Goal: Task Accomplishment & Management: Complete application form

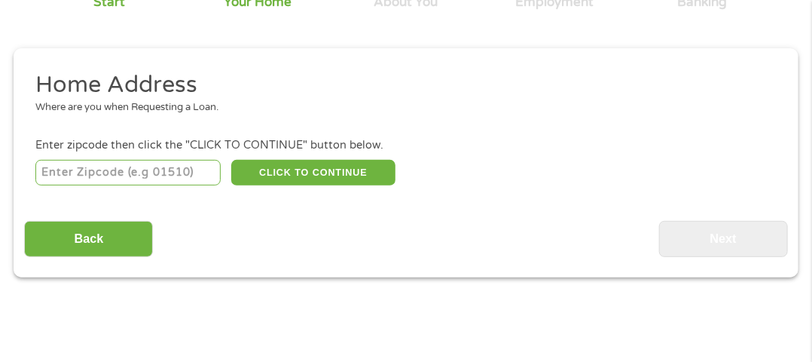
scroll to position [166, 0]
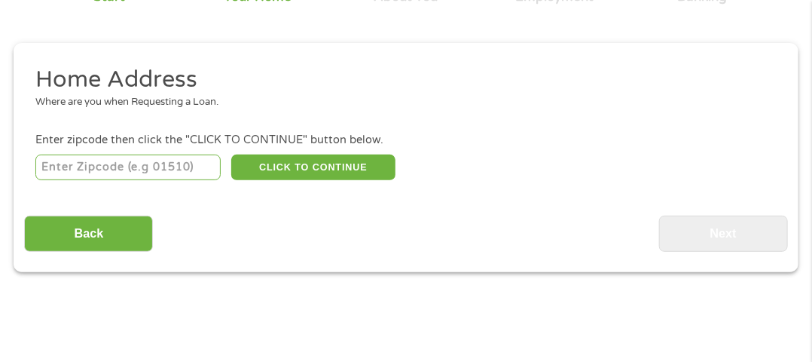
click at [202, 168] on input "number" at bounding box center [127, 167] width 185 height 26
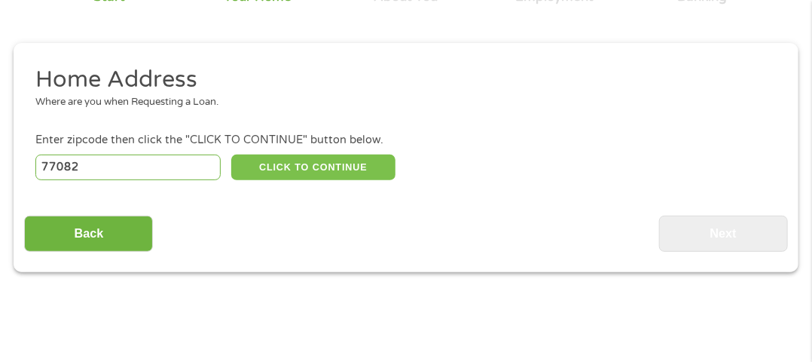
type input "77082"
click at [332, 178] on button "CLICK TO CONTINUE" at bounding box center [312, 167] width 163 height 26
type input "77082"
type input "[GEOGRAPHIC_DATA]"
select select "[US_STATE]"
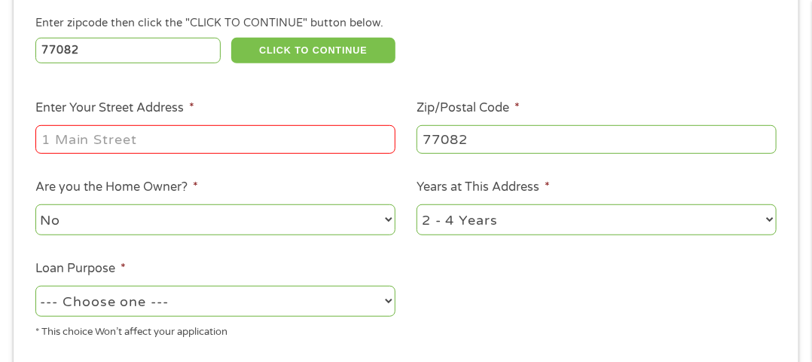
scroll to position [263, 0]
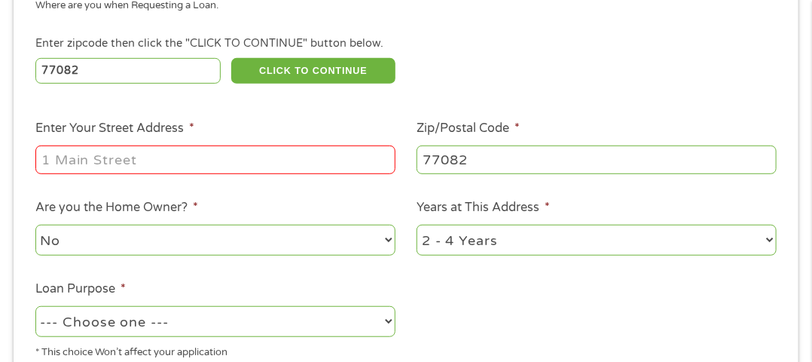
click at [154, 152] on input "Enter Your Street Address *" at bounding box center [215, 159] width 360 height 29
type input "[STREET_ADDRESS]"
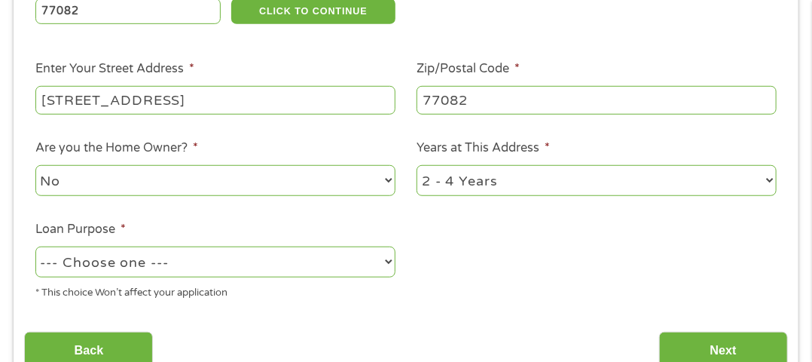
scroll to position [322, 0]
click at [328, 273] on select "--- Choose one --- Pay Bills Debt Consolidation Home Improvement Major Purchase…" at bounding box center [215, 261] width 360 height 31
click at [398, 281] on li "Loan Purpose * --- Choose one --- Pay Bills Debt Consolidation Home Improvement…" at bounding box center [215, 260] width 382 height 80
click at [371, 265] on select "--- Choose one --- Pay Bills Debt Consolidation Home Improvement Major Purchase…" at bounding box center [215, 261] width 360 height 31
click at [35, 248] on select "--- Choose one --- Pay Bills Debt Consolidation Home Improvement Major Purchase…" at bounding box center [215, 261] width 360 height 31
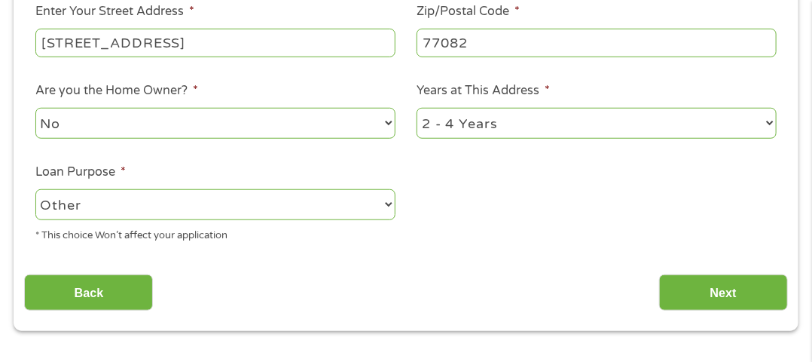
scroll to position [389, 0]
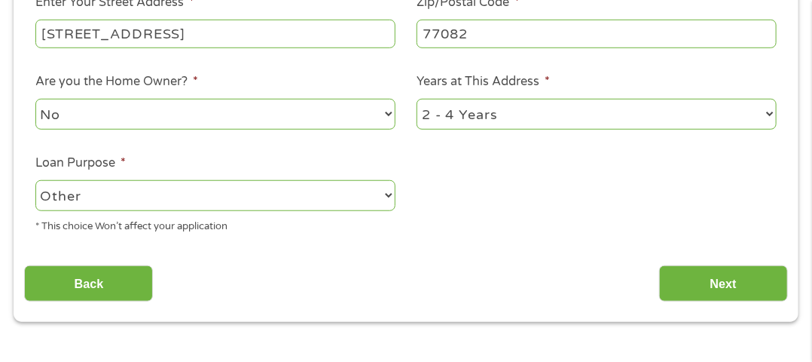
click at [294, 202] on select "--- Choose one --- Pay Bills Debt Consolidation Home Improvement Major Purchase…" at bounding box center [215, 195] width 360 height 31
select select "paybills"
click at [35, 182] on select "--- Choose one --- Pay Bills Debt Consolidation Home Improvement Major Purchase…" at bounding box center [215, 195] width 360 height 31
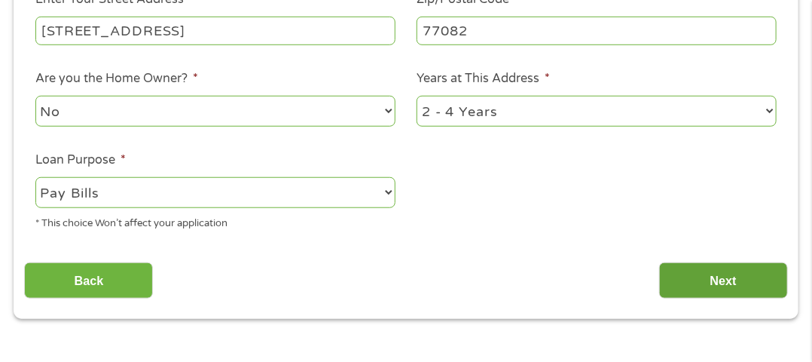
click at [737, 288] on input "Next" at bounding box center [723, 280] width 129 height 37
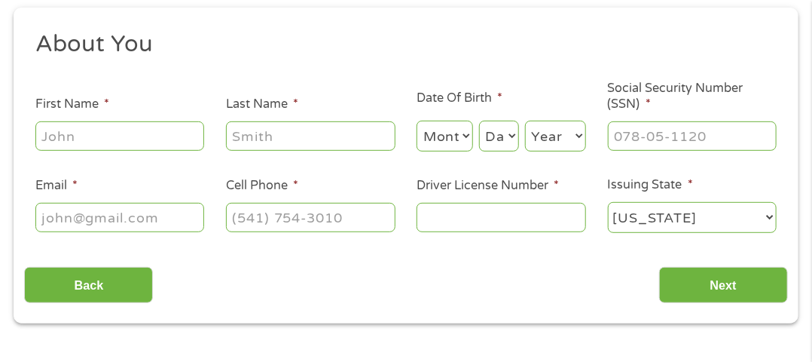
scroll to position [208, 0]
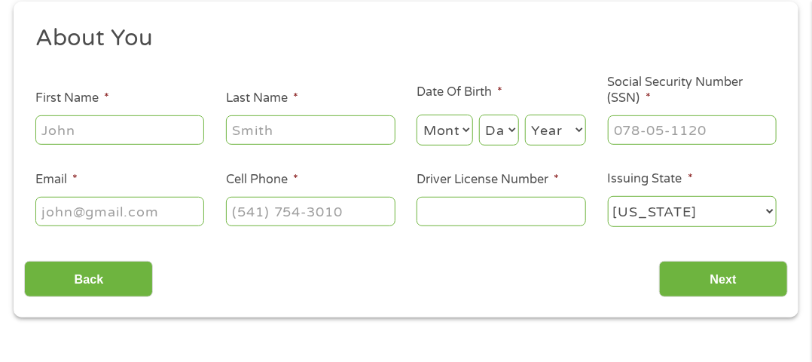
click at [148, 133] on input "First Name *" at bounding box center [119, 129] width 169 height 29
type input "Ngozi"
click at [315, 132] on input "Last Name *" at bounding box center [310, 129] width 169 height 29
click at [258, 76] on ul "About You This field is hidden when viewing the form Title * --- Choose one ---…" at bounding box center [405, 131] width 763 height 217
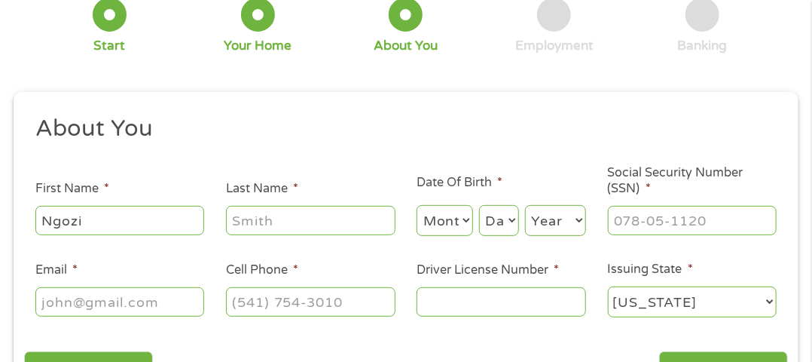
scroll to position [111, 0]
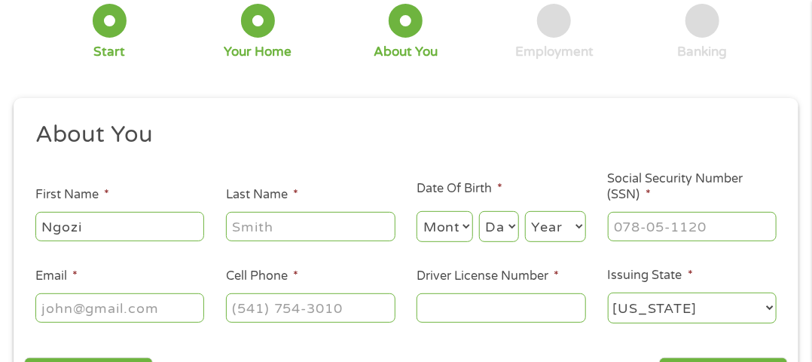
click at [280, 240] on input "Last Name *" at bounding box center [310, 226] width 169 height 29
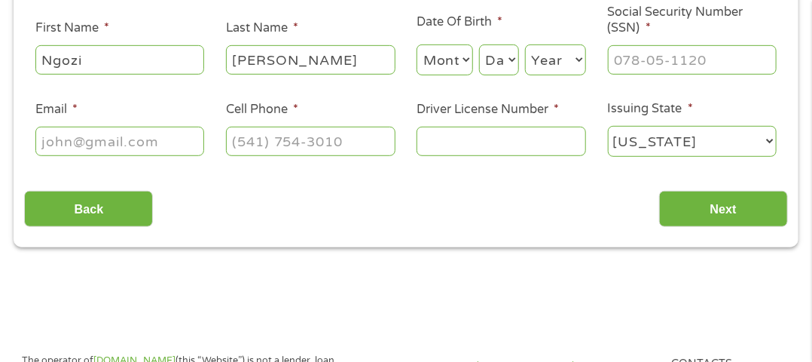
scroll to position [293, 0]
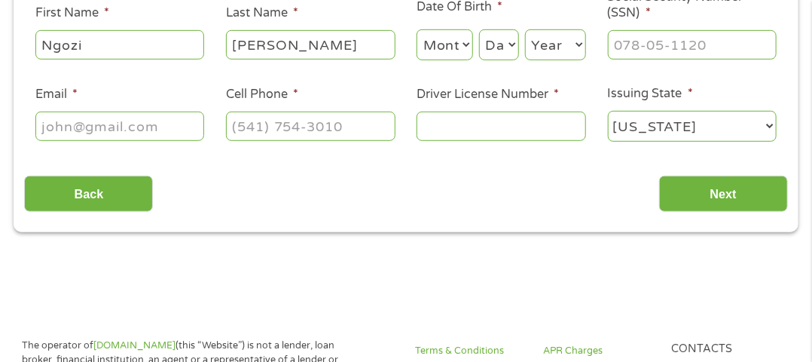
type input "[PERSON_NAME]"
click at [448, 43] on select "Month 1 2 3 4 5 6 7 8 9 10 11 12" at bounding box center [445, 44] width 56 height 31
select select "3"
click at [417, 29] on select "Month 1 2 3 4 5 6 7 8 9 10 11 12" at bounding box center [445, 44] width 56 height 31
click at [500, 37] on select "Day 1 2 3 4 5 6 7 8 9 10 11 12 13 14 15 16 17 18 19 20 21 22 23 24 25 26 27 28 …" at bounding box center [499, 44] width 40 height 31
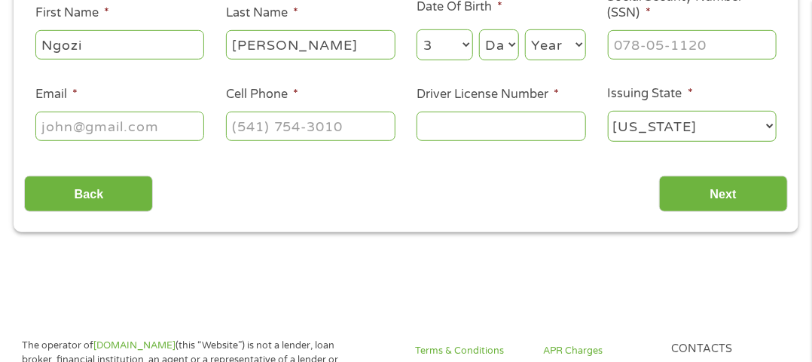
select select "15"
click at [479, 29] on select "Day 1 2 3 4 5 6 7 8 9 10 11 12 13 14 15 16 17 18 19 20 21 22 23 24 25 26 27 28 …" at bounding box center [499, 44] width 40 height 31
click at [541, 48] on select "Year [DATE] 2006 2005 2004 2003 2002 2001 2000 1999 1998 1997 1996 1995 1994 19…" at bounding box center [555, 44] width 61 height 31
select select "1965"
click at [525, 29] on select "Year [DATE] 2006 2005 2004 2003 2002 2001 2000 1999 1998 1997 1996 1995 1994 19…" at bounding box center [555, 44] width 61 height 31
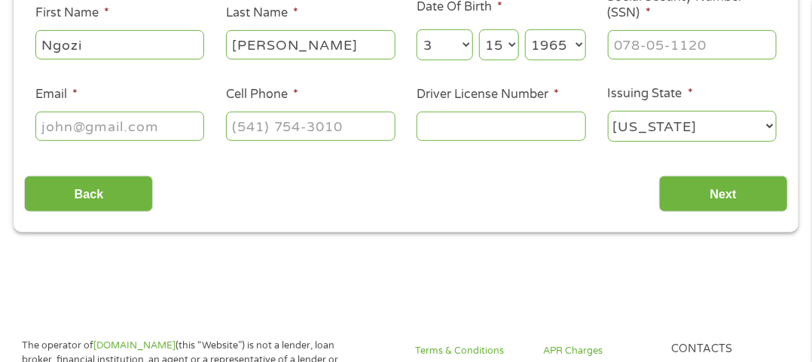
click at [157, 124] on input "Email *" at bounding box center [119, 125] width 169 height 29
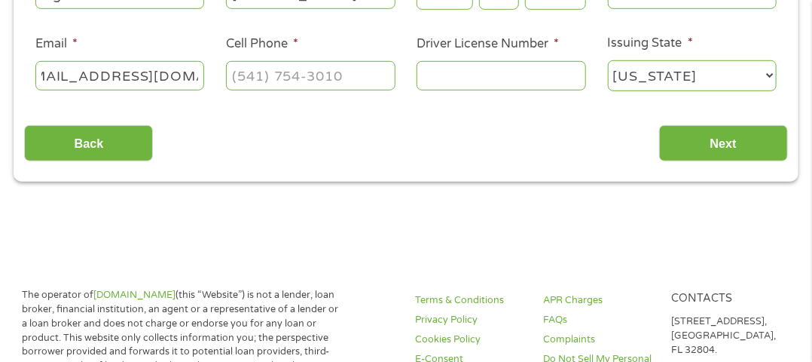
scroll to position [344, 0]
type input "[EMAIL_ADDRESS][DOMAIN_NAME]"
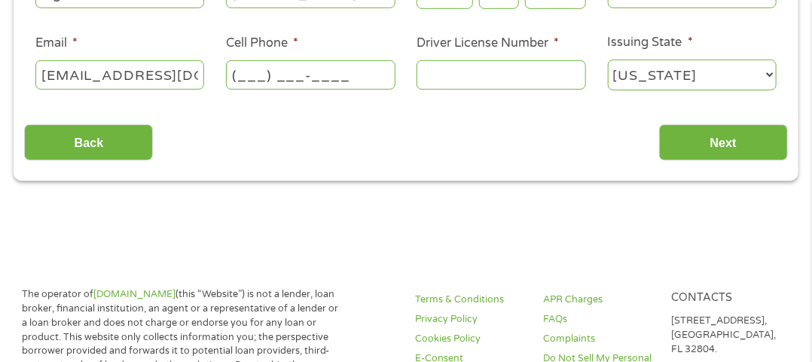
click at [251, 80] on input "(___) ___-____" at bounding box center [310, 74] width 169 height 29
type input "[PHONE_NUMBER]"
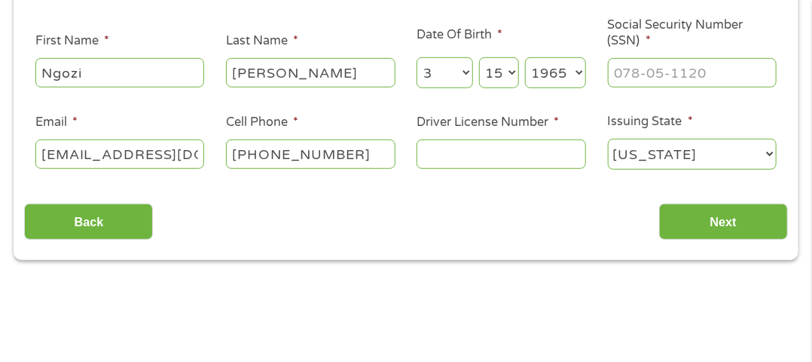
scroll to position [188, 0]
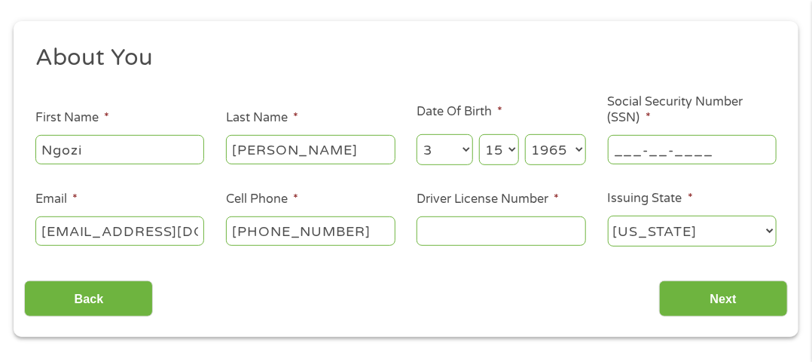
click at [618, 156] on input "___-__-____" at bounding box center [692, 149] width 169 height 29
type input "102-57-4364"
click at [524, 214] on div at bounding box center [501, 231] width 169 height 35
click at [524, 242] on input "Driver License Number *" at bounding box center [501, 230] width 169 height 29
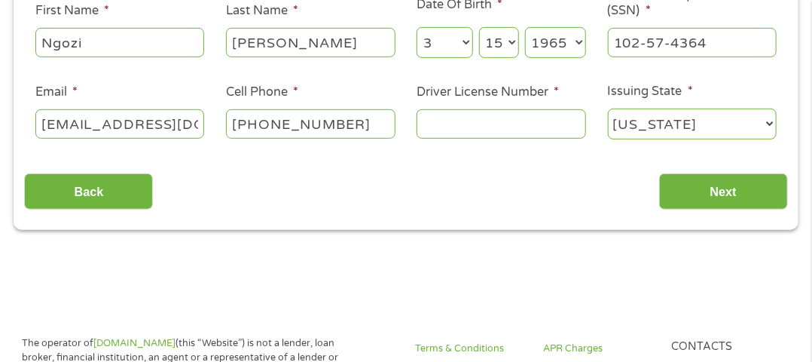
scroll to position [276, 0]
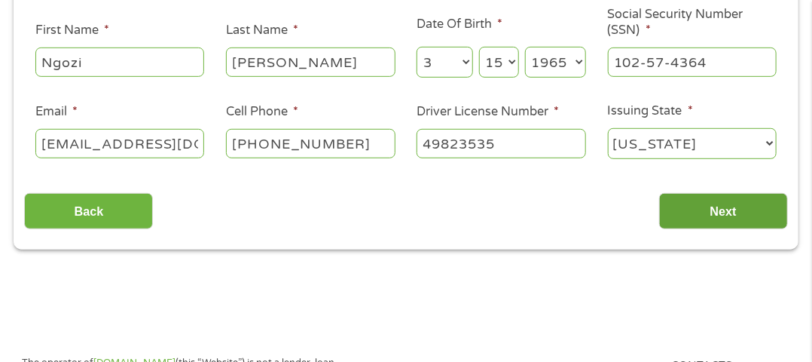
type input "49823535"
click at [756, 224] on input "Next" at bounding box center [723, 211] width 129 height 37
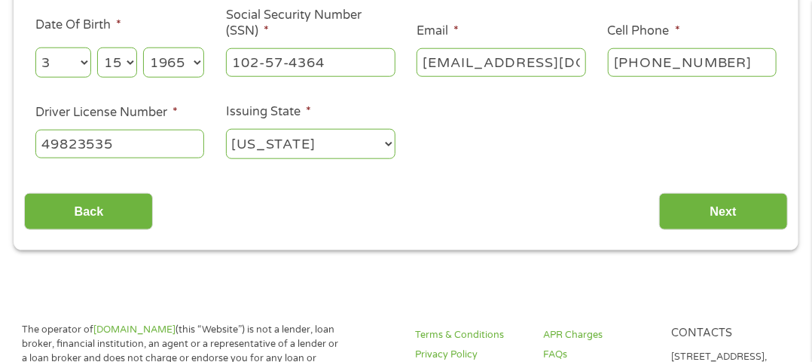
scroll to position [530, 0]
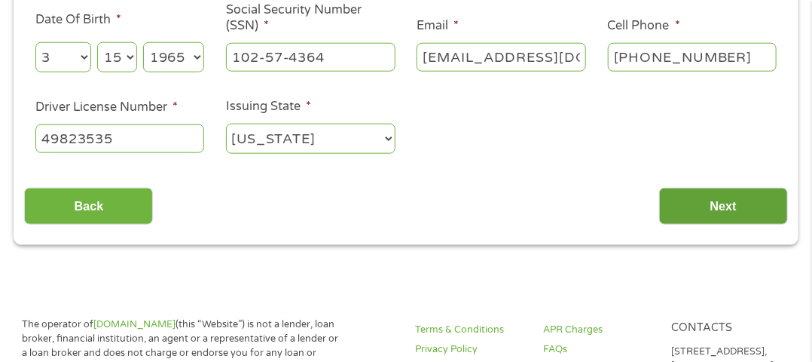
click at [718, 196] on input "Next" at bounding box center [723, 206] width 129 height 37
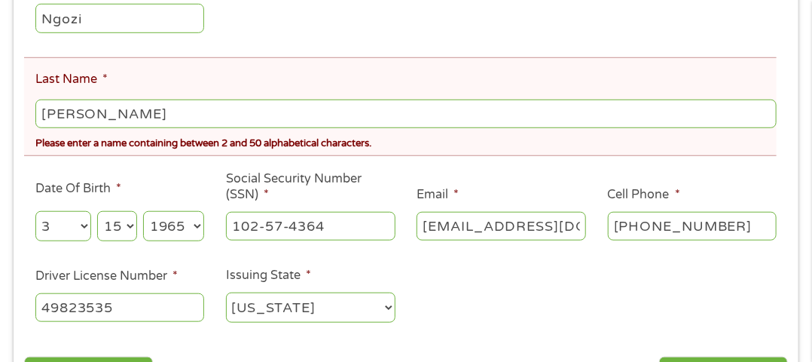
scroll to position [360, 0]
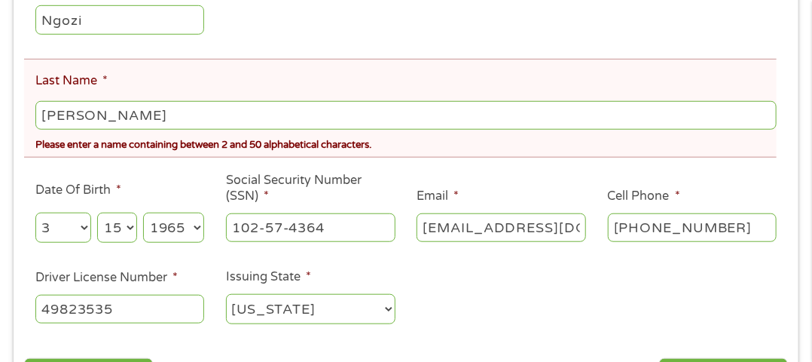
drag, startPoint x: 169, startPoint y: 127, endPoint x: 7, endPoint y: 120, distance: 162.1
click at [7, 120] on div "There was a problem with your submission. Please review the fields below. 1 Sta…" at bounding box center [406, 69] width 812 height 692
type input "[PERSON_NAME]"
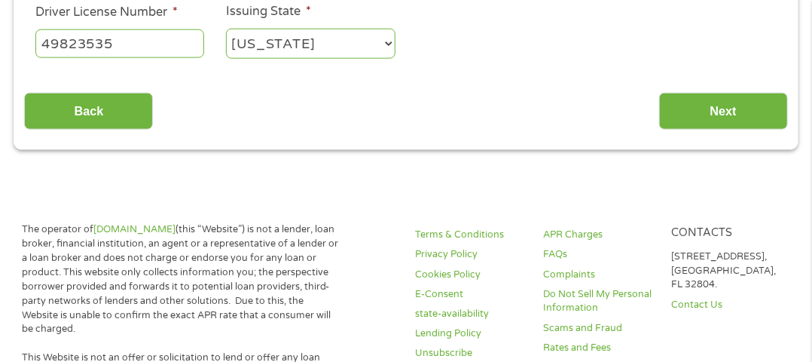
scroll to position [637, 0]
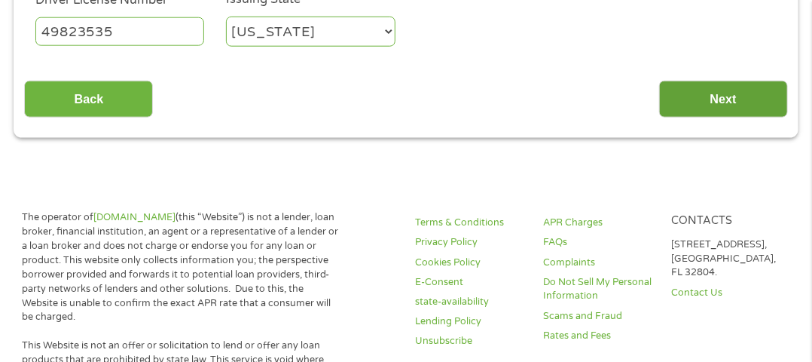
click at [763, 112] on input "Next" at bounding box center [723, 99] width 129 height 37
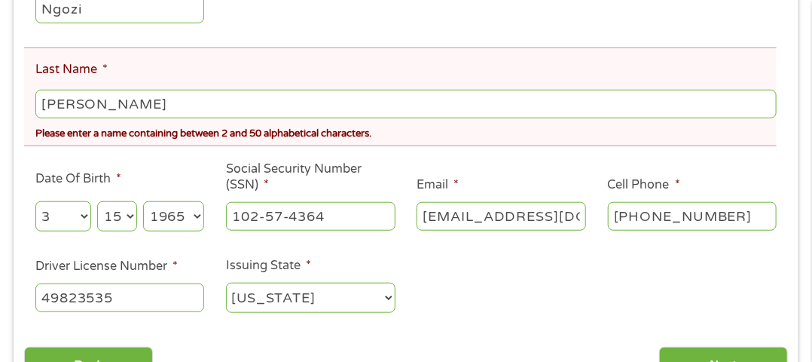
scroll to position [374, 0]
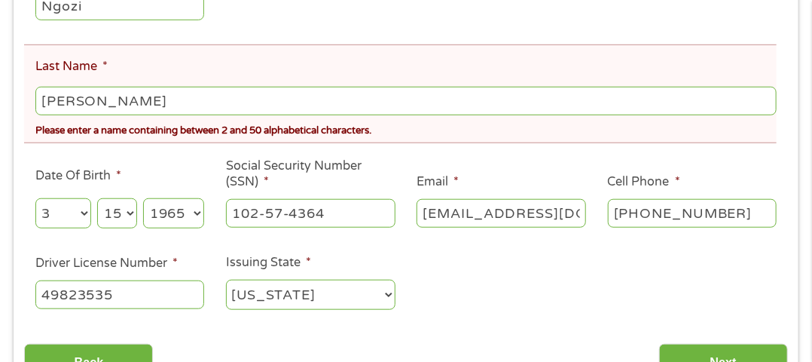
drag, startPoint x: 165, startPoint y: 115, endPoint x: 104, endPoint y: 108, distance: 61.4
click at [104, 108] on input "[PERSON_NAME]" at bounding box center [405, 101] width 741 height 29
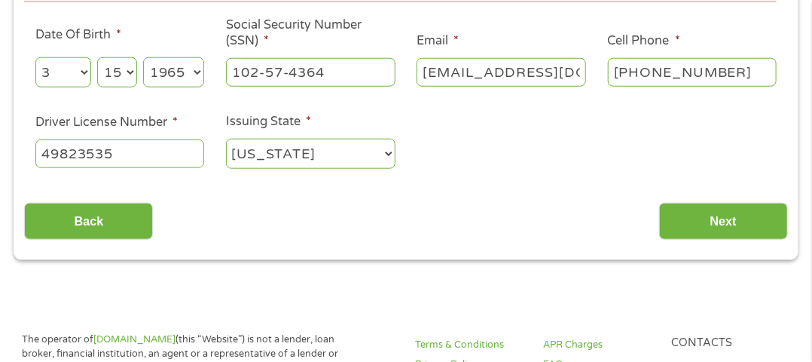
scroll to position [524, 0]
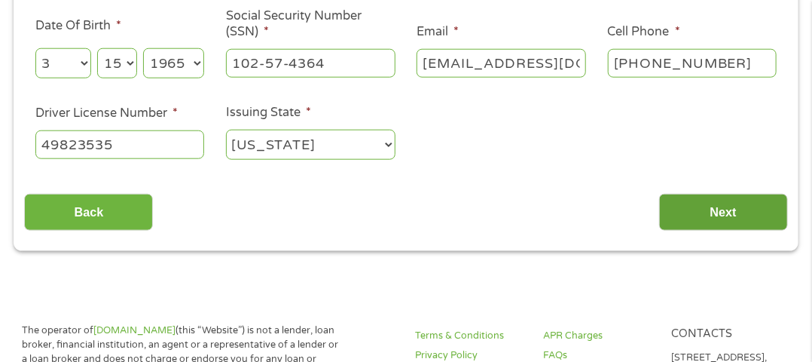
type input "Ezenwa"
click at [689, 227] on input "Next" at bounding box center [723, 212] width 129 height 37
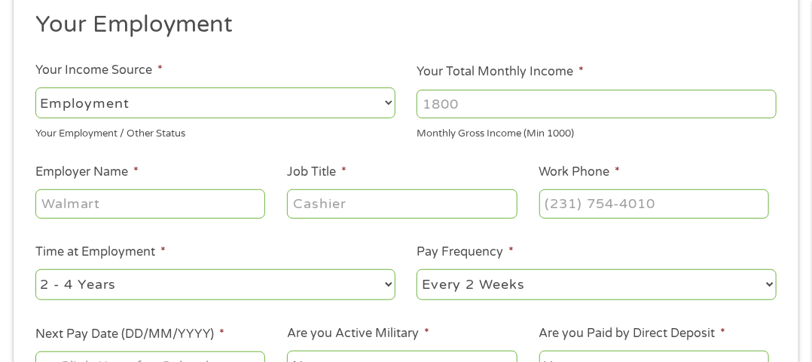
scroll to position [249, 0]
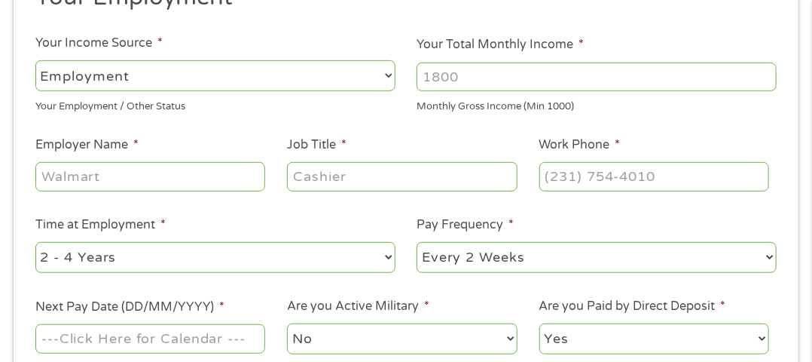
click at [569, 87] on input "Your Total Monthly Income *" at bounding box center [597, 77] width 360 height 29
type input "5"
type input "5000"
click at [115, 182] on input "Employer Name *" at bounding box center [150, 176] width 230 height 29
type input "Voyages of [GEOGRAPHIC_DATA]"
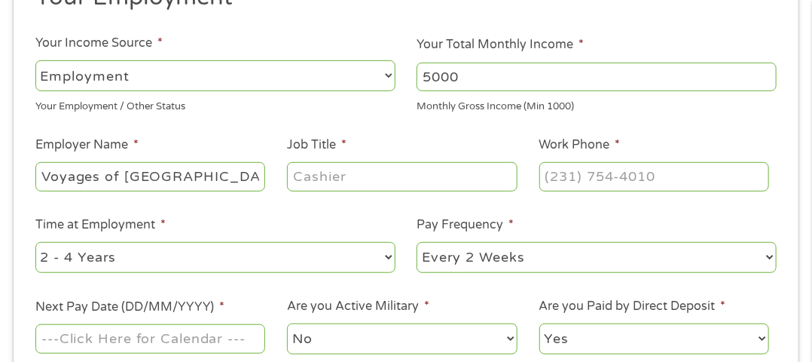
click at [319, 179] on input "Job Title *" at bounding box center [402, 176] width 230 height 29
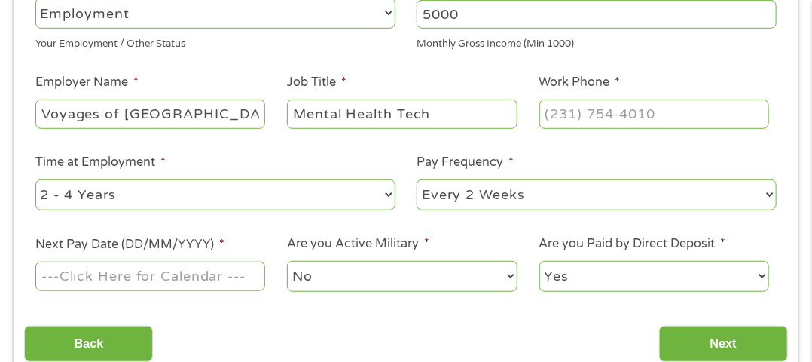
scroll to position [312, 0]
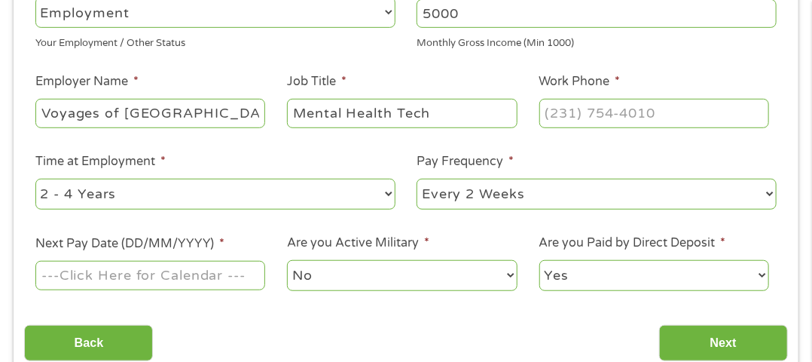
type input "Mental Health Tech"
type input "(___) ___-____"
click at [651, 118] on input "(___) ___-____" at bounding box center [654, 113] width 230 height 29
click at [542, 188] on select "--- Choose one --- Every 2 Weeks Every Week Monthly Semi-Monthly" at bounding box center [597, 194] width 360 height 31
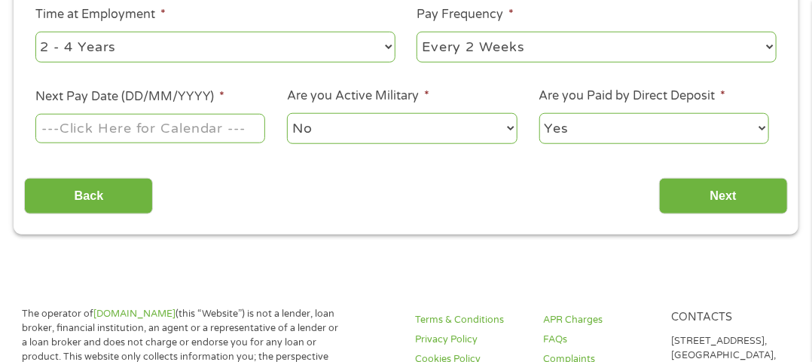
scroll to position [464, 0]
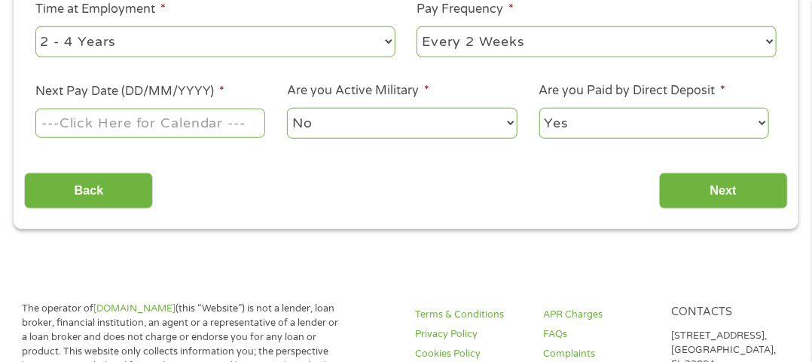
click at [193, 123] on input "Next Pay Date (DD/MM/YYYY) *" at bounding box center [150, 122] width 230 height 29
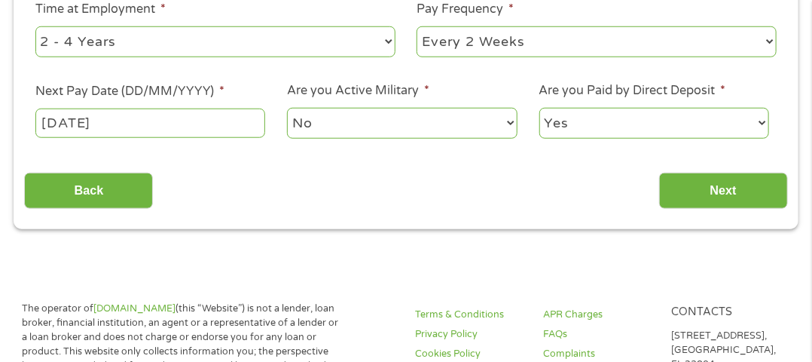
click at [139, 122] on input "[DATE]" at bounding box center [150, 122] width 230 height 29
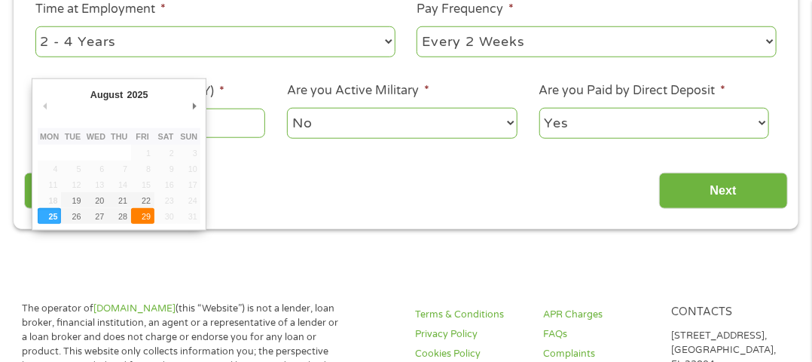
type input "[DATE]"
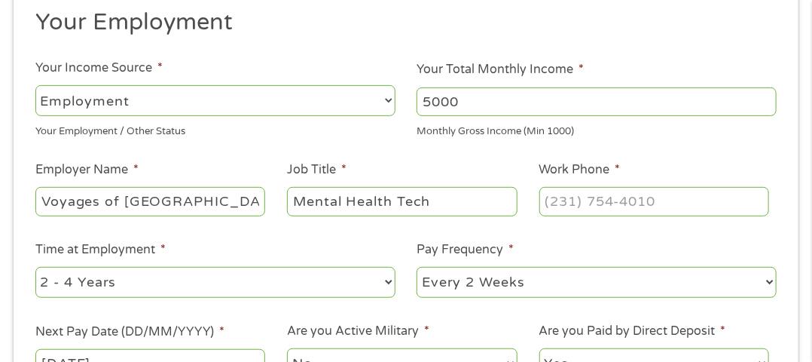
scroll to position [217, 0]
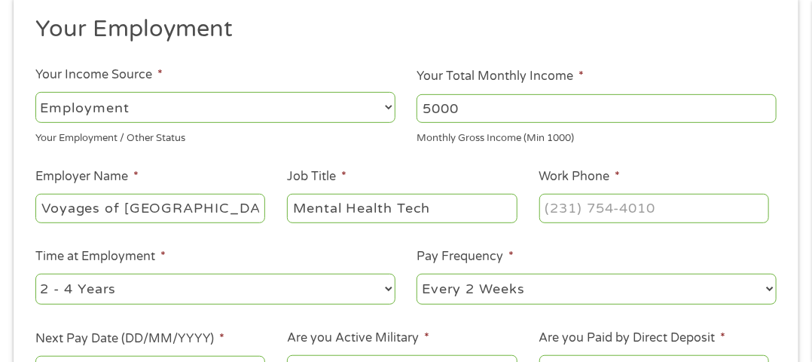
click at [586, 191] on div at bounding box center [654, 208] width 230 height 35
click at [583, 203] on input "(___) ___-____" at bounding box center [654, 208] width 230 height 29
type input "(281) 89_-____"
type input "(281) 896-____"
click at [656, 214] on input "[PHONE_NUMBER]" at bounding box center [654, 208] width 230 height 29
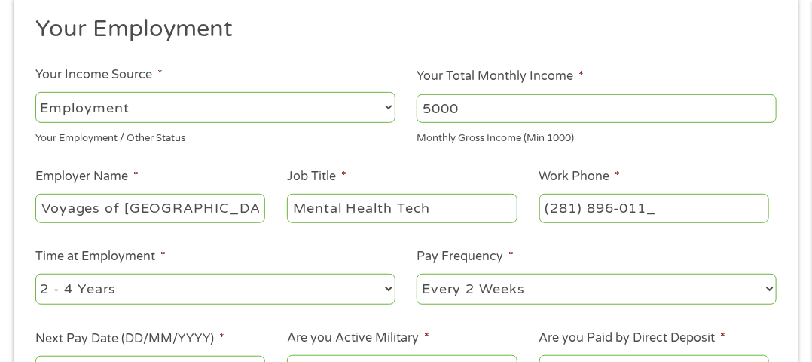
type input "[PHONE_NUMBER]"
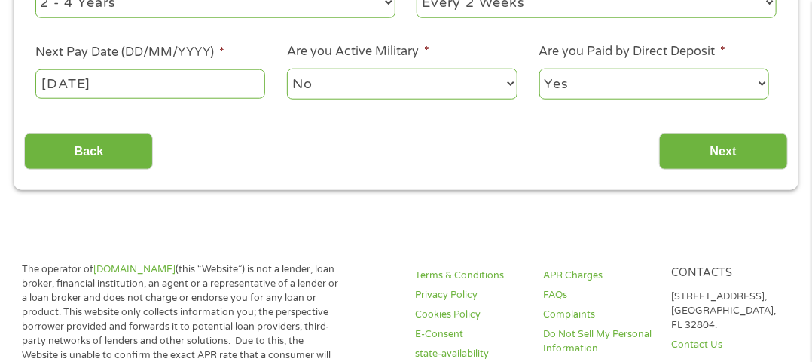
scroll to position [533, 0]
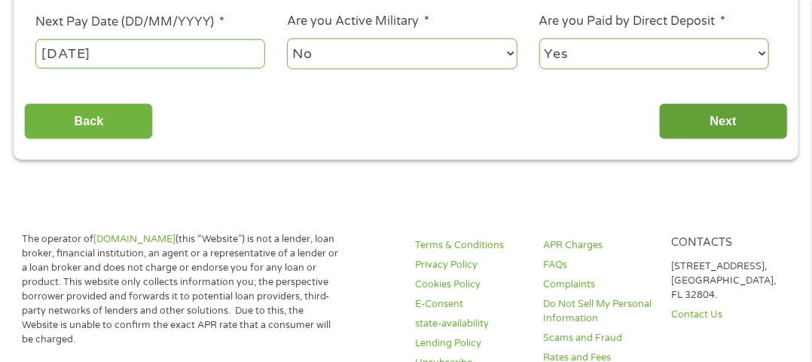
click at [722, 128] on input "Next" at bounding box center [723, 121] width 129 height 37
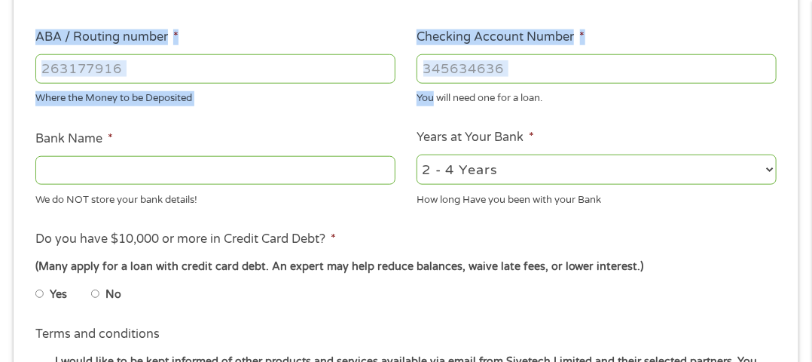
scroll to position [0, 0]
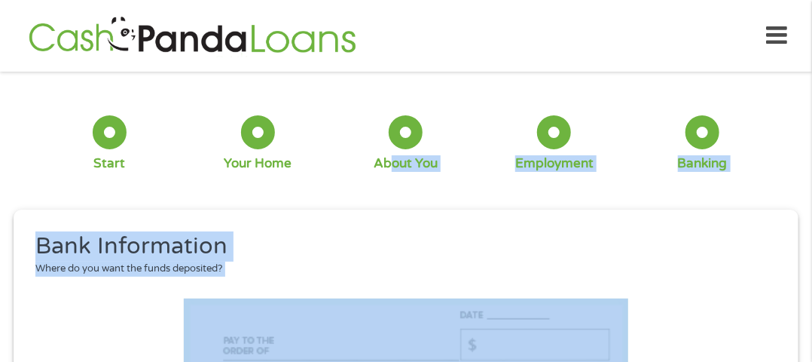
drag, startPoint x: 433, startPoint y: 94, endPoint x: 391, endPoint y: 173, distance: 89.6
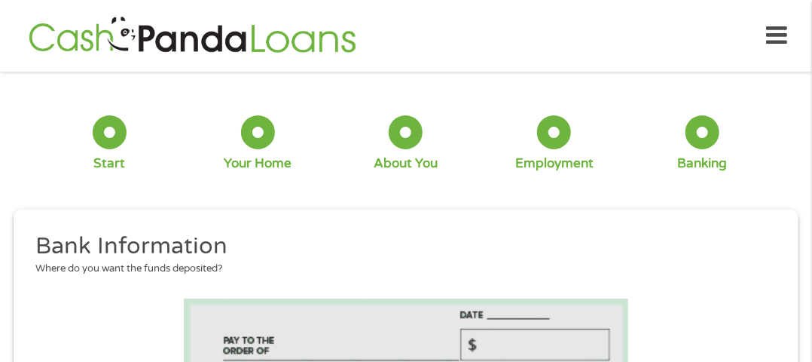
click at [440, 118] on div "3 About You" at bounding box center [406, 143] width 148 height 56
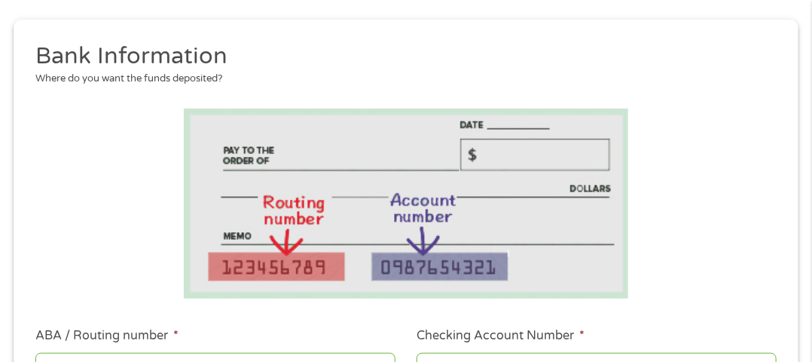
scroll to position [191, 0]
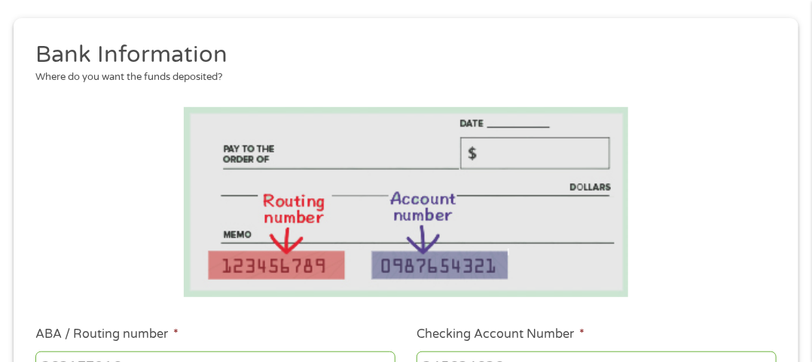
click at [542, 229] on img at bounding box center [406, 202] width 445 height 190
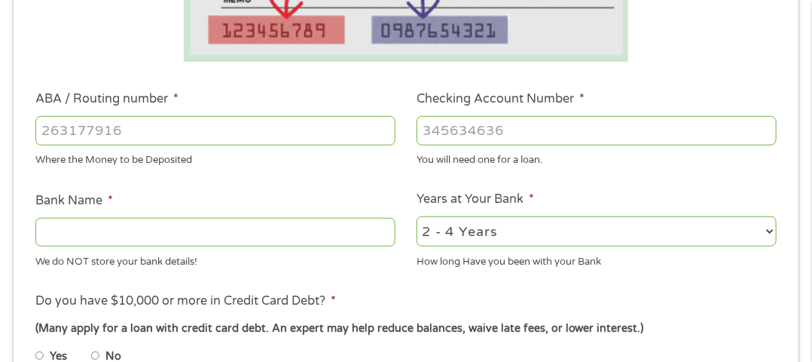
scroll to position [430, 0]
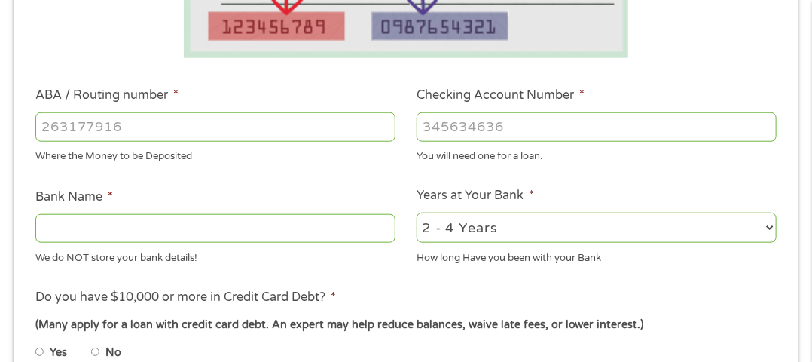
click at [618, 128] on input "Checking Account Number *" at bounding box center [597, 126] width 360 height 29
type input "632103118"
click at [356, 128] on input "ABA / Routing number *" at bounding box center [215, 126] width 360 height 29
type input "111000614"
type input "JPMORGAN CHASE BANK NA"
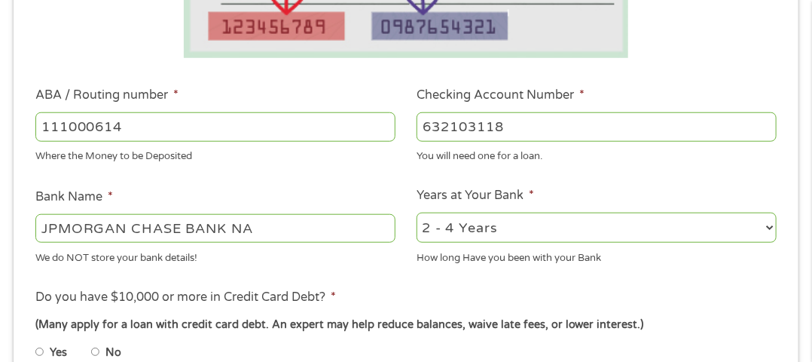
type input "111000614"
click at [340, 235] on input "JPMORGAN CHASE BANK NA" at bounding box center [215, 228] width 360 height 29
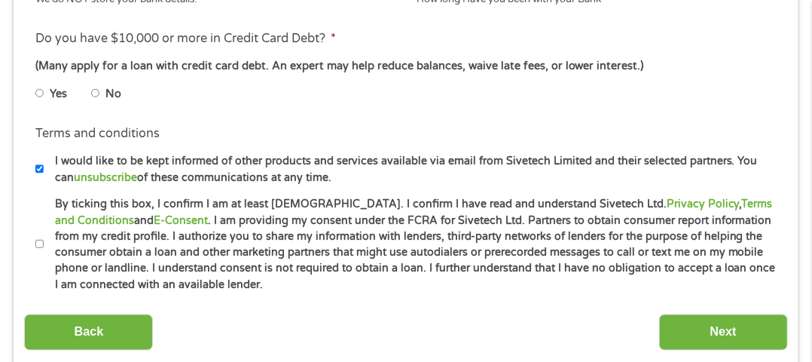
scroll to position [689, 0]
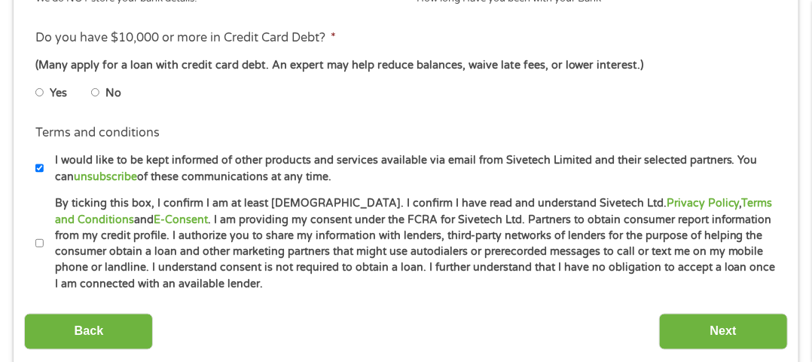
click at [42, 171] on input "I would like to be kept informed of other products and services available via e…" at bounding box center [39, 169] width 9 height 24
checkbox input "false"
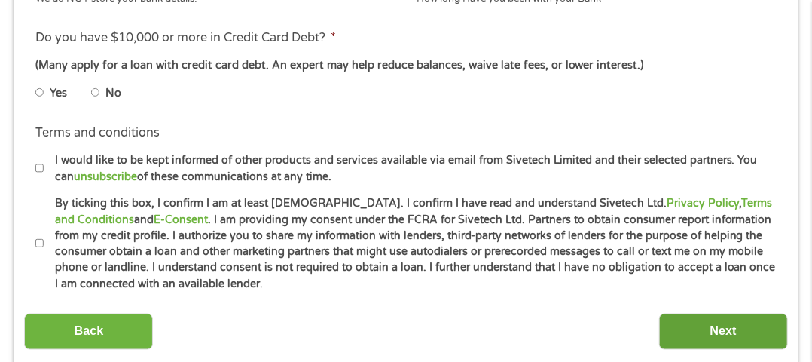
click at [713, 327] on input "Next" at bounding box center [723, 331] width 129 height 37
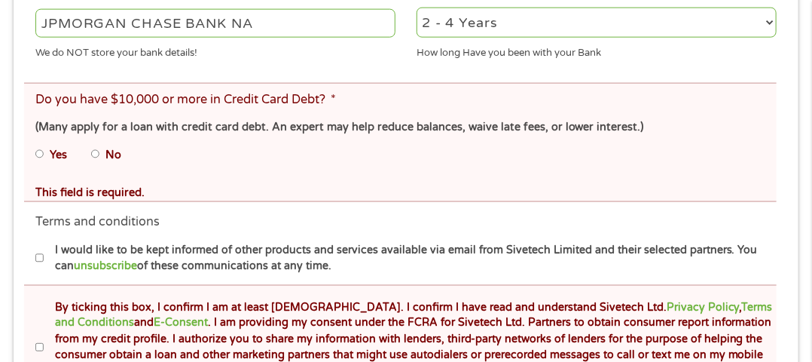
scroll to position [710, 0]
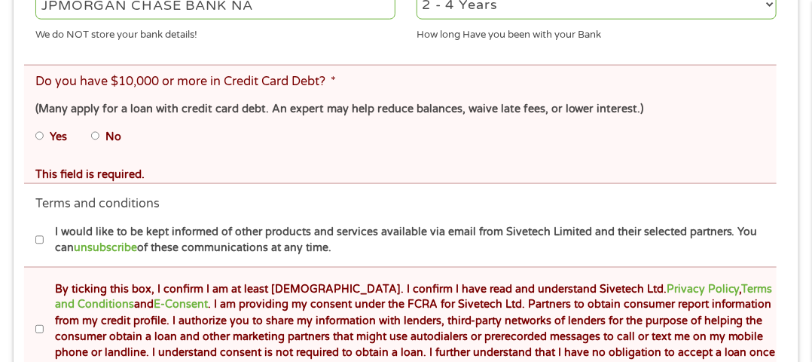
click at [96, 136] on input "No" at bounding box center [95, 136] width 9 height 24
radio input "true"
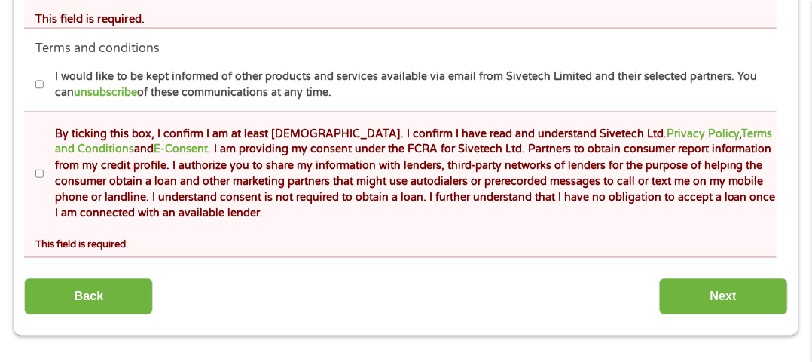
scroll to position [862, 0]
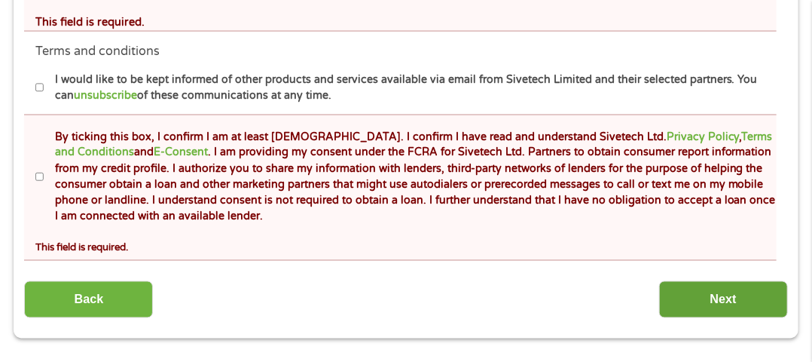
click at [742, 299] on input "Next" at bounding box center [723, 299] width 129 height 37
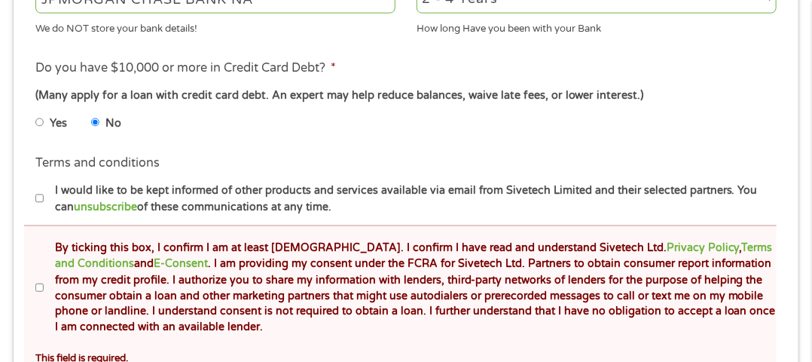
scroll to position [798, 0]
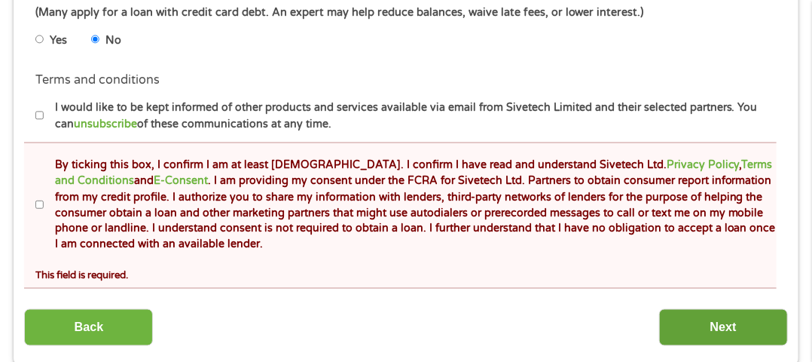
click at [751, 333] on input "Next" at bounding box center [723, 327] width 129 height 37
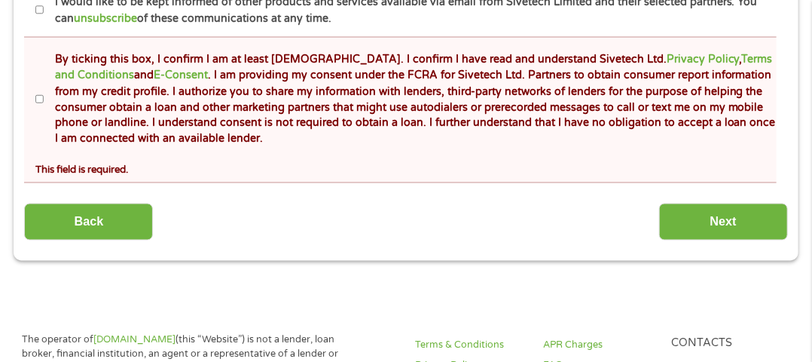
scroll to position [934, 0]
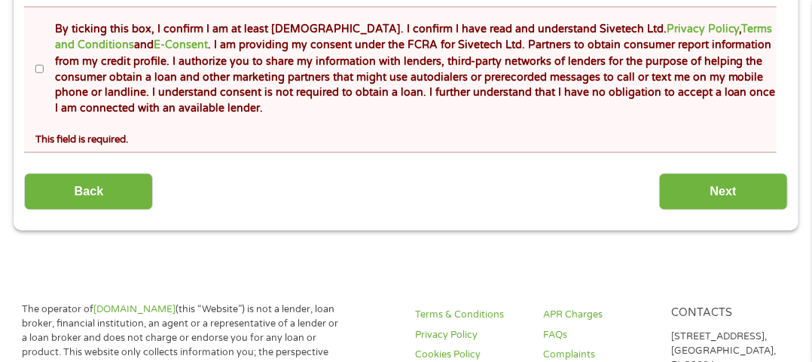
click at [37, 73] on input "By ticking this box, I confirm I am at least [DEMOGRAPHIC_DATA]. I confirm I ha…" at bounding box center [39, 69] width 9 height 24
checkbox input "true"
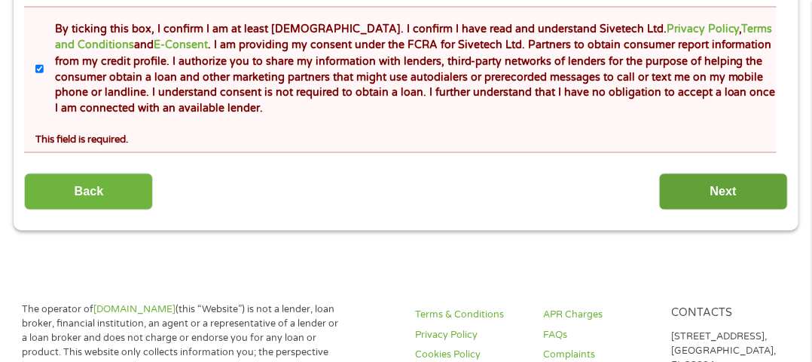
click at [711, 203] on input "Next" at bounding box center [723, 191] width 129 height 37
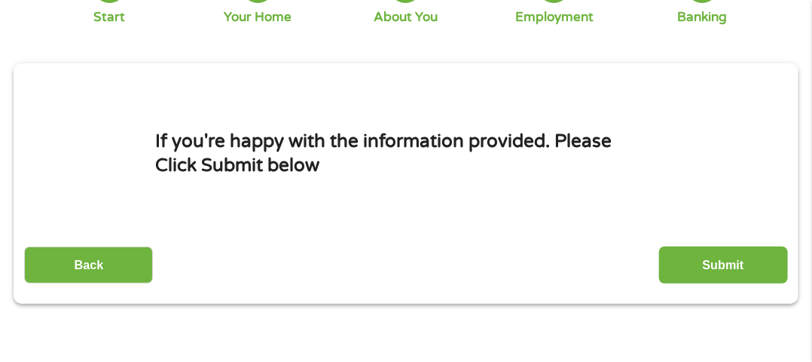
scroll to position [145, 0]
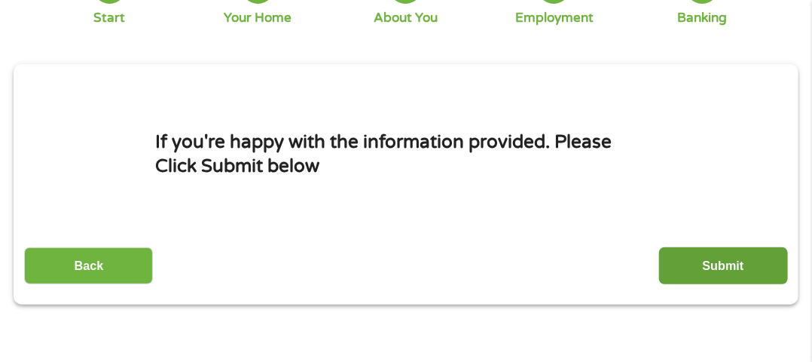
click at [749, 280] on input "Submit" at bounding box center [723, 265] width 129 height 37
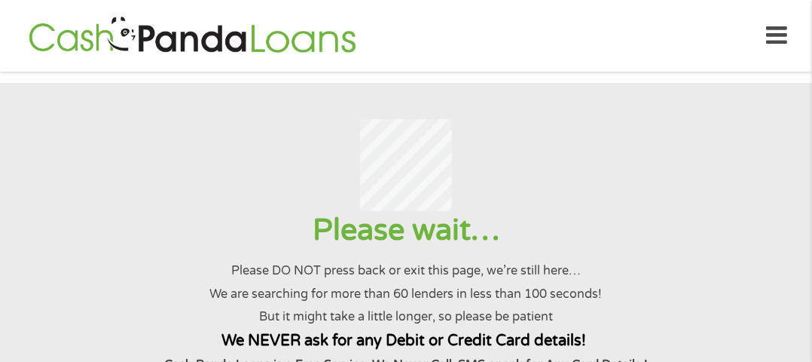
scroll to position [0, 0]
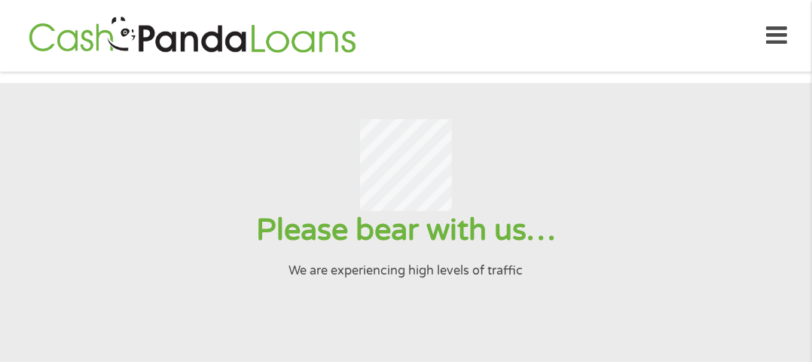
click at [682, 148] on div at bounding box center [405, 165] width 775 height 92
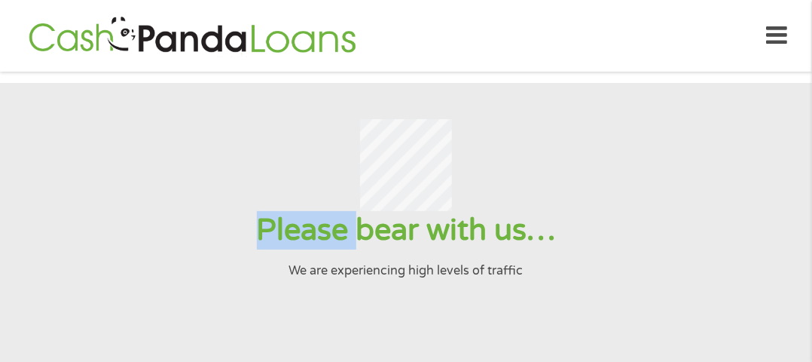
click at [682, 148] on div at bounding box center [405, 165] width 775 height 92
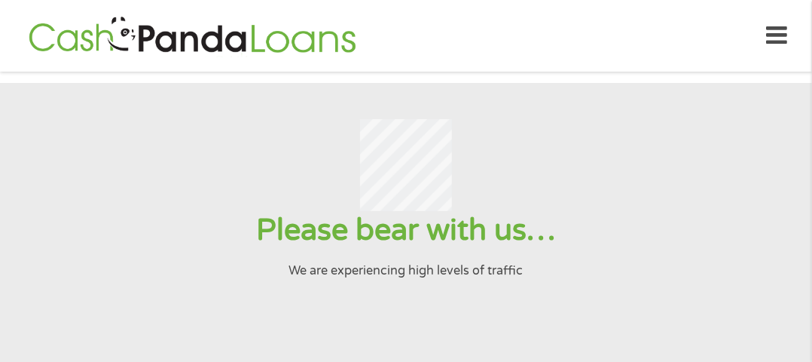
click at [548, 314] on section "Please bear with us… We are experiencing high levels of traffic" at bounding box center [406, 337] width 812 height 508
